Goal: Check status: Check status

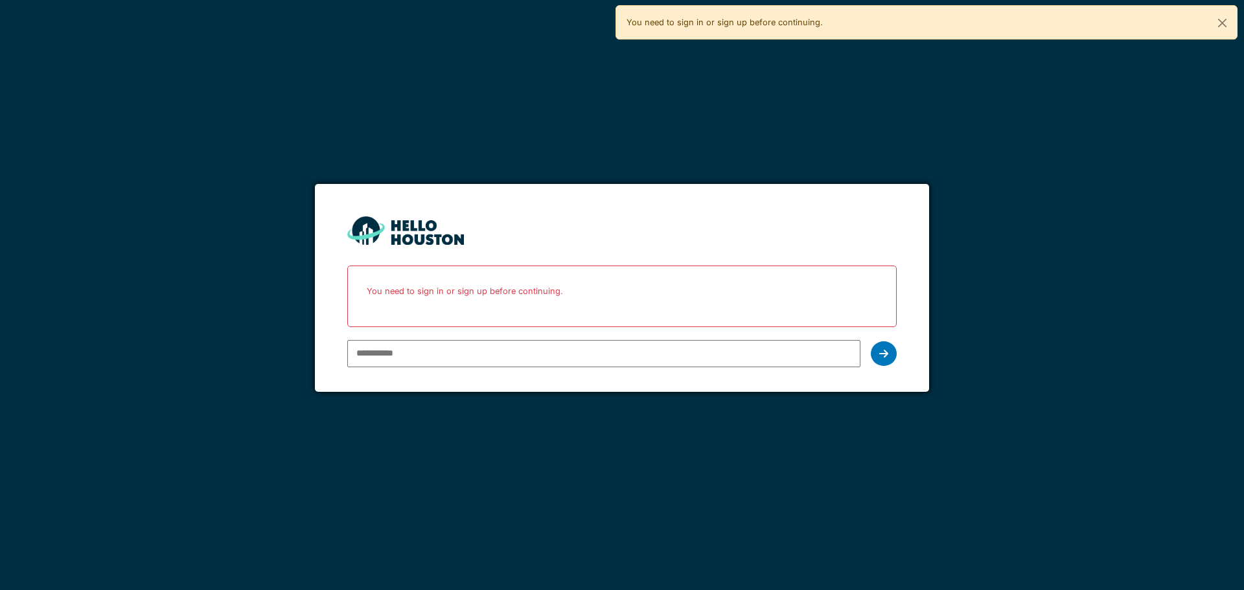
type input "**********"
click at [608, 359] on input "**********" at bounding box center [603, 353] width 512 height 27
click at [876, 354] on div at bounding box center [883, 353] width 26 height 25
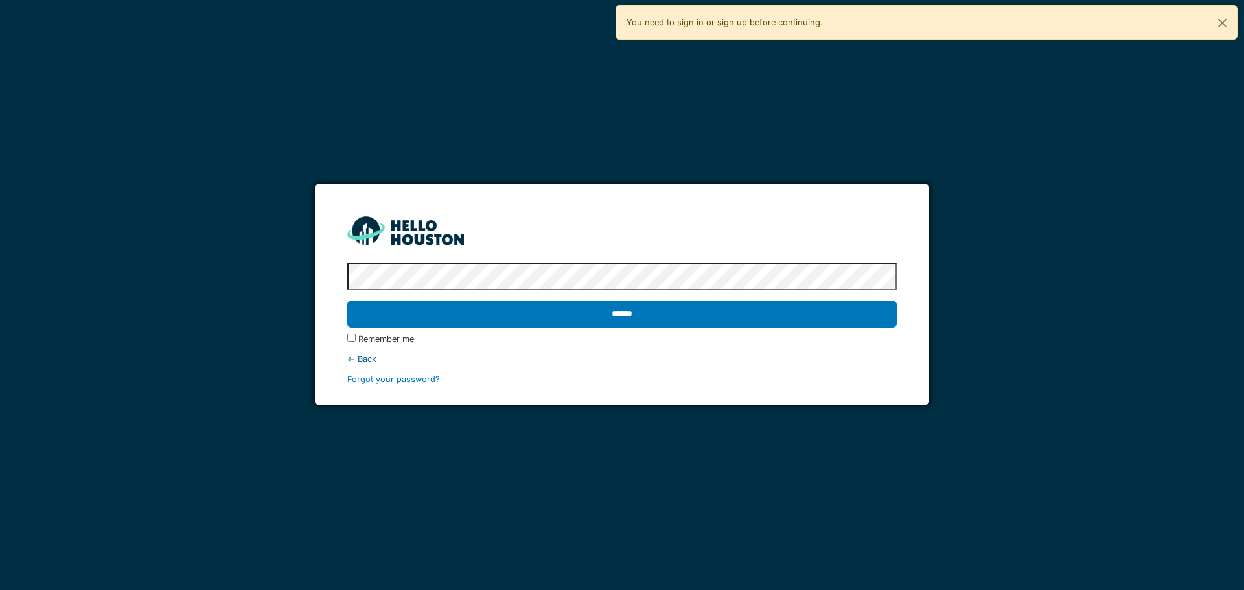
click at [510, 324] on input "******" at bounding box center [621, 314] width 549 height 27
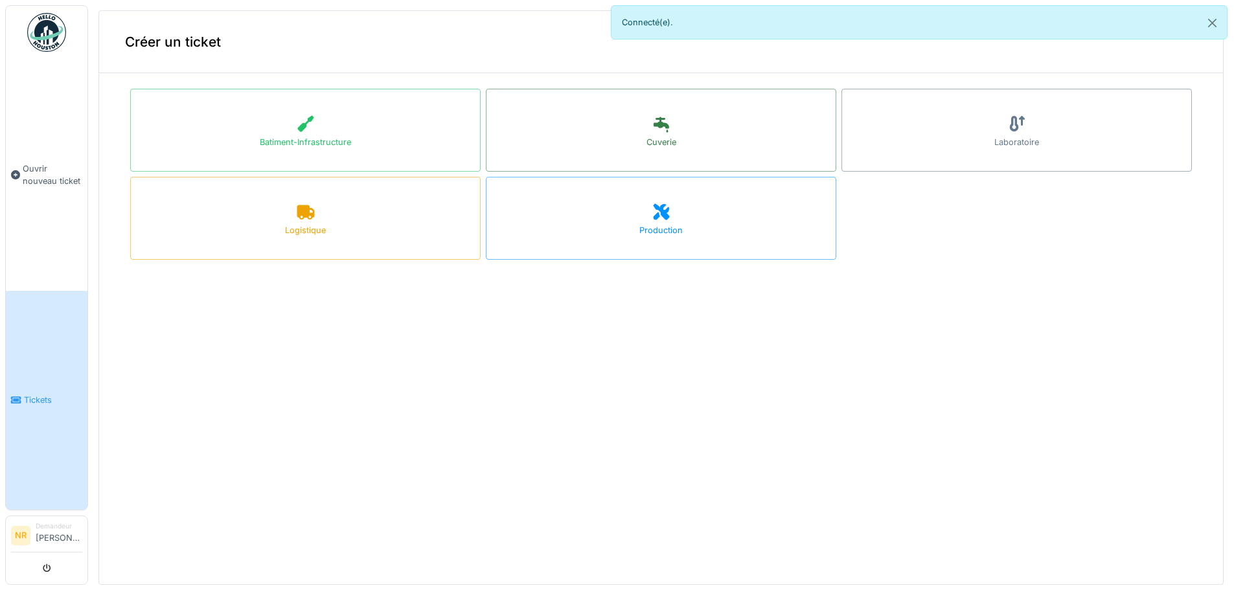
click at [28, 420] on link "Tickets" at bounding box center [47, 401] width 82 height 220
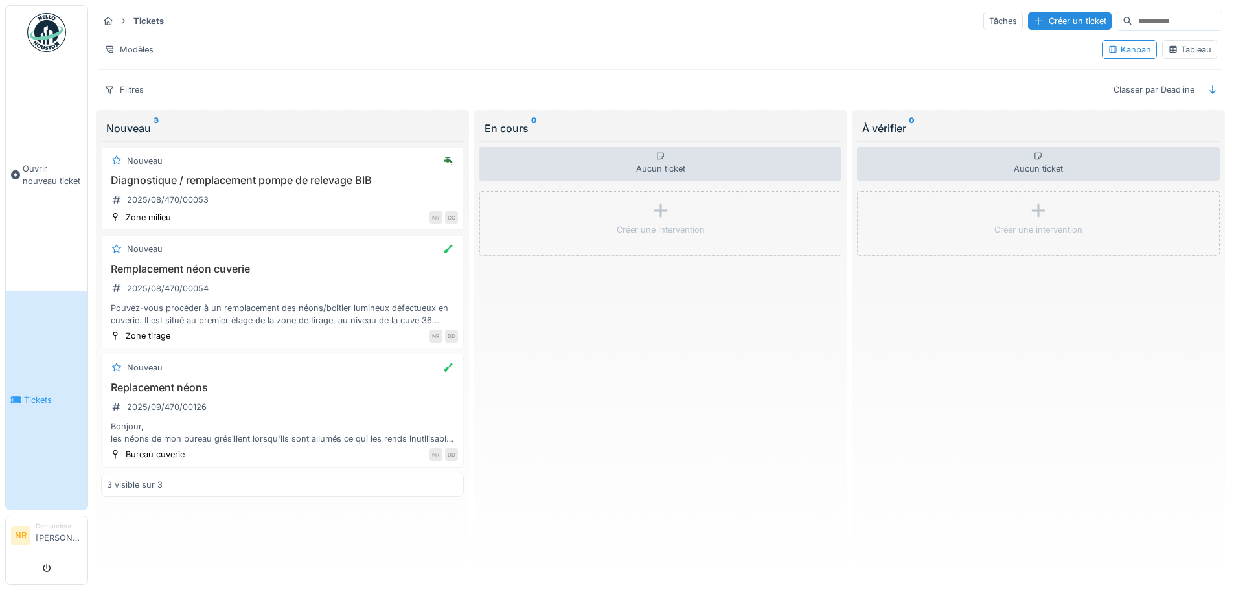
click at [358, 200] on div "Diagnostique / remplacement pompe de relevage BIB 2025/08/470/00053" at bounding box center [282, 192] width 351 height 36
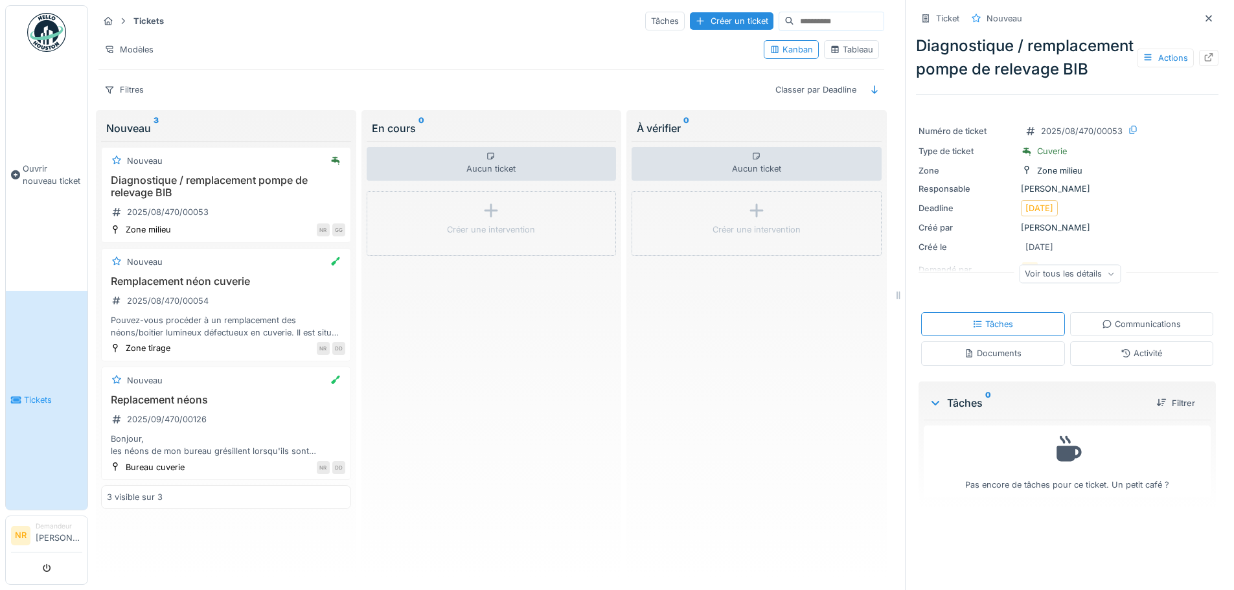
scroll to position [10, 0]
click at [933, 411] on div "Tâches 0" at bounding box center [1037, 403] width 217 height 16
click at [1052, 283] on div "Voir tous les détails" at bounding box center [1070, 273] width 102 height 19
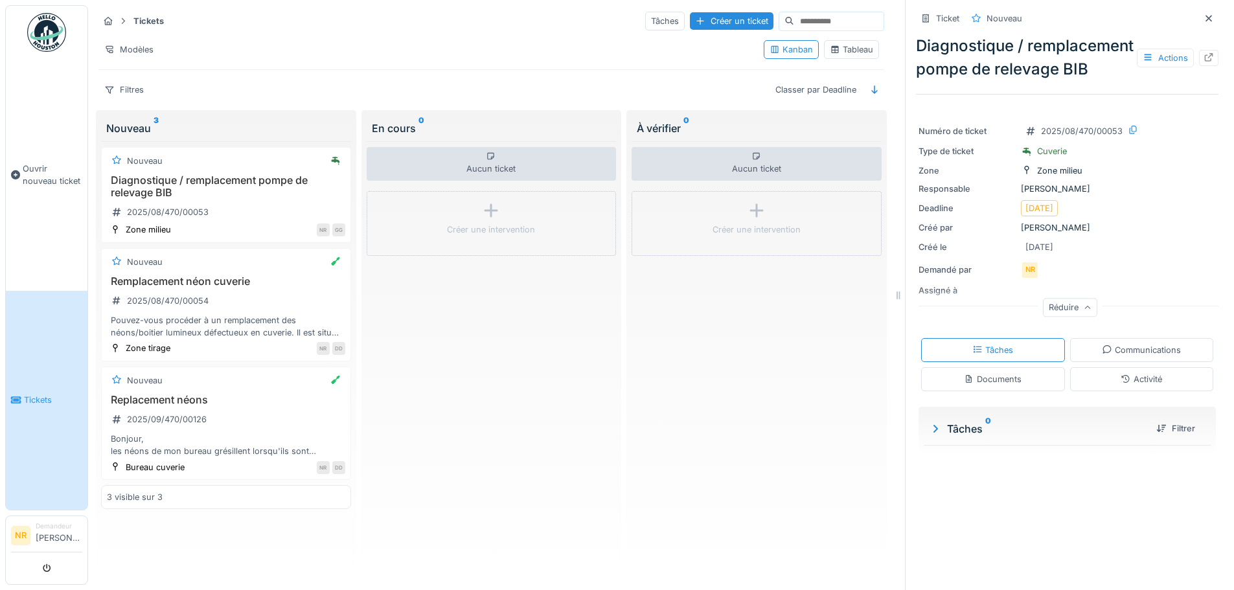
click at [165, 174] on h3 "Diagnostique / remplacement pompe de relevage BIB" at bounding box center [226, 186] width 238 height 25
click at [264, 190] on div "Diagnostique / remplacement pompe de relevage BIB 2025/08/470/00053" at bounding box center [226, 198] width 238 height 49
click at [190, 163] on div "Nouveau Diagnostique / remplacement pompe de relevage BIB 2025/08/470/00053 Zon…" at bounding box center [226, 195] width 250 height 96
click at [1102, 354] on icon at bounding box center [1107, 349] width 10 height 8
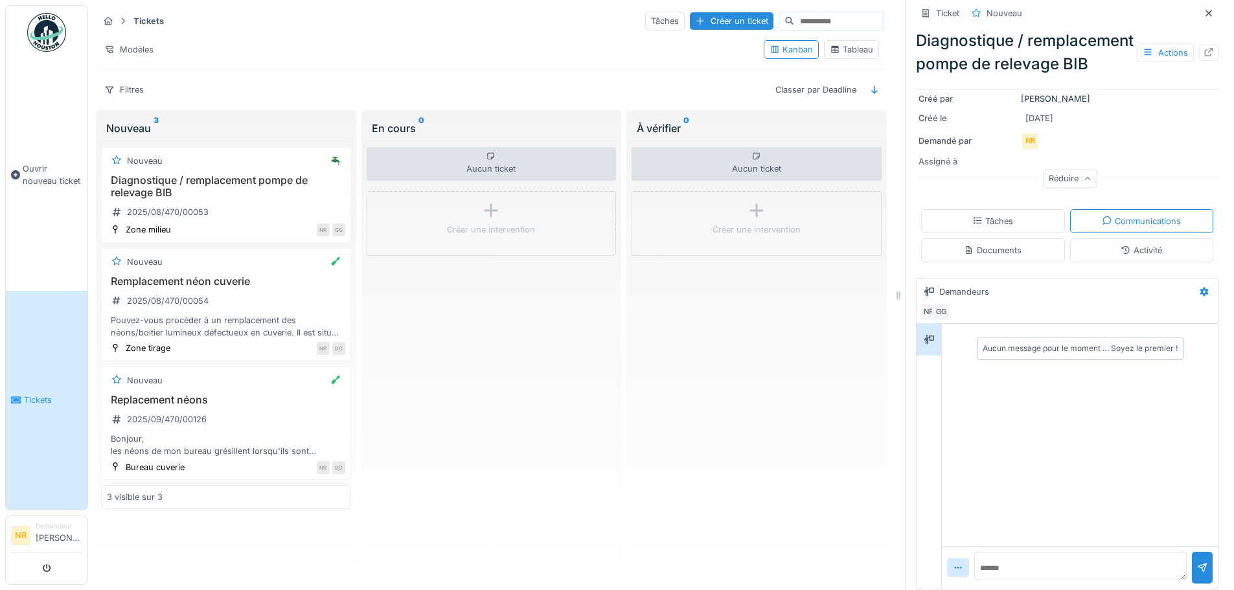
scroll to position [157, 0]
click at [994, 245] on div "Documents" at bounding box center [993, 246] width 144 height 24
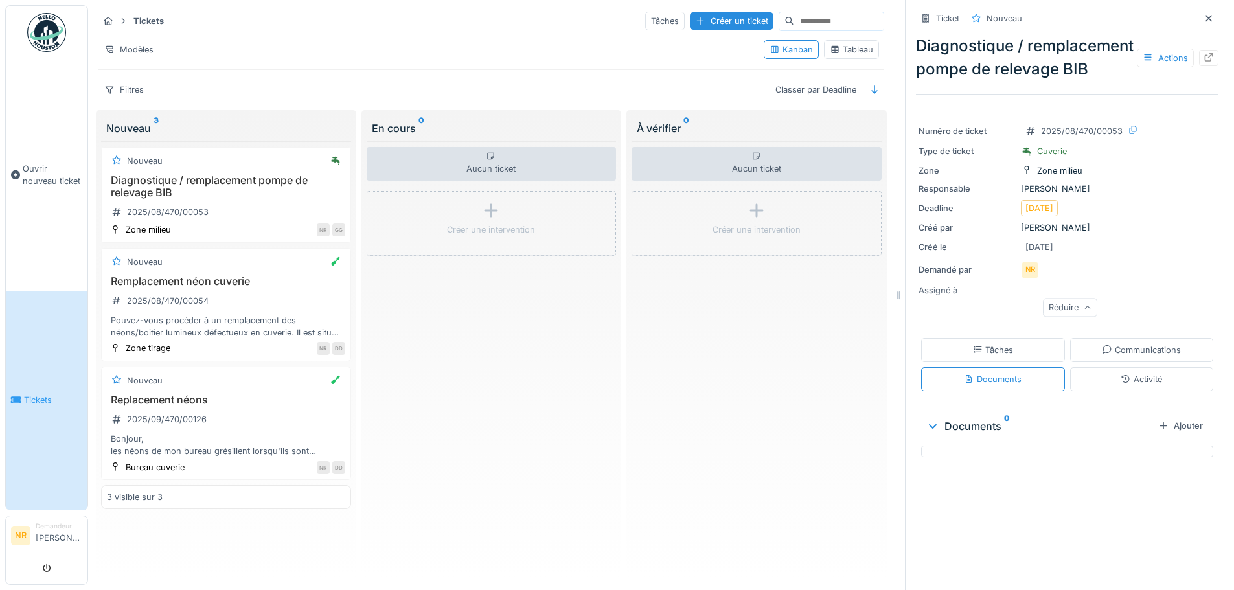
scroll to position [0, 0]
click at [1001, 358] on div "Tâches" at bounding box center [993, 350] width 144 height 24
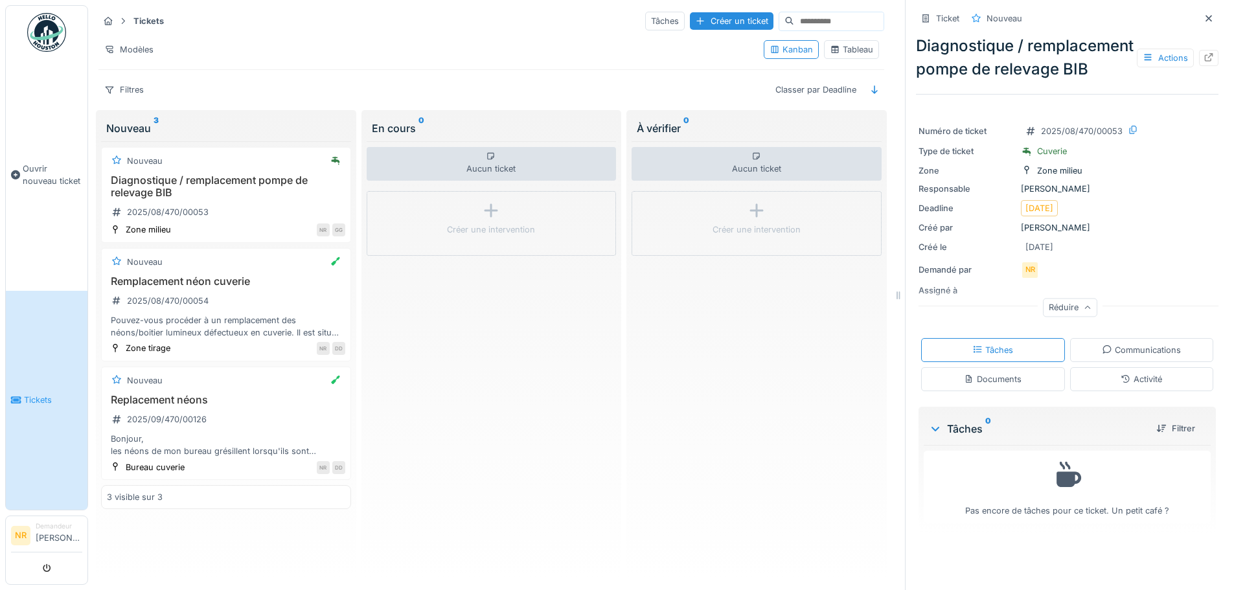
click at [146, 124] on div "Nouveau 3" at bounding box center [226, 128] width 240 height 16
click at [105, 19] on icon at bounding box center [108, 21] width 10 height 8
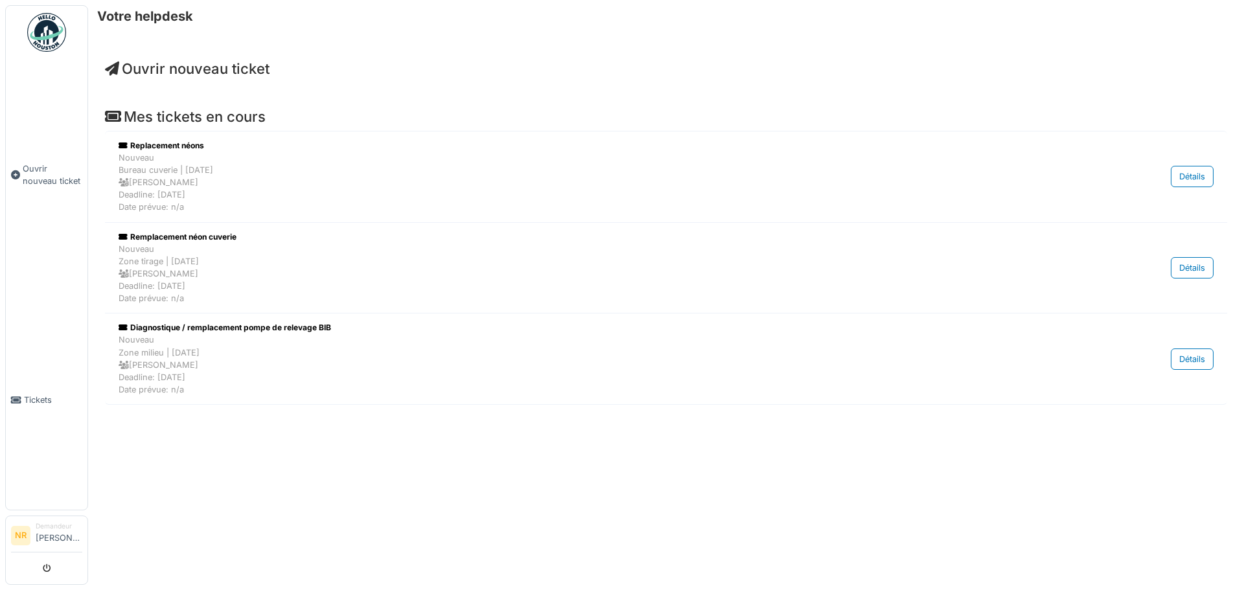
click at [188, 363] on div "Nouveau Zone milieu | Il y a 49 jour(s) Gregoire Garcia Deadline: 01/08/2025 Da…" at bounding box center [586, 365] width 935 height 62
